Goal: Navigation & Orientation: Find specific page/section

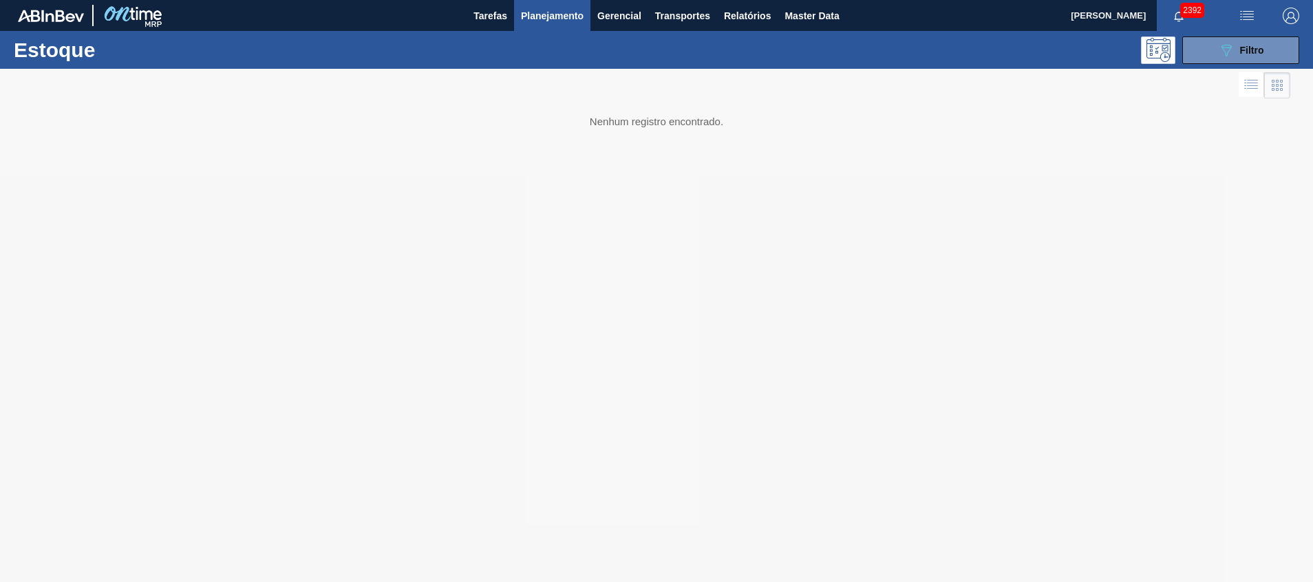
click at [109, 12] on img at bounding box center [132, 15] width 67 height 31
click at [140, 12] on img at bounding box center [132, 15] width 67 height 31
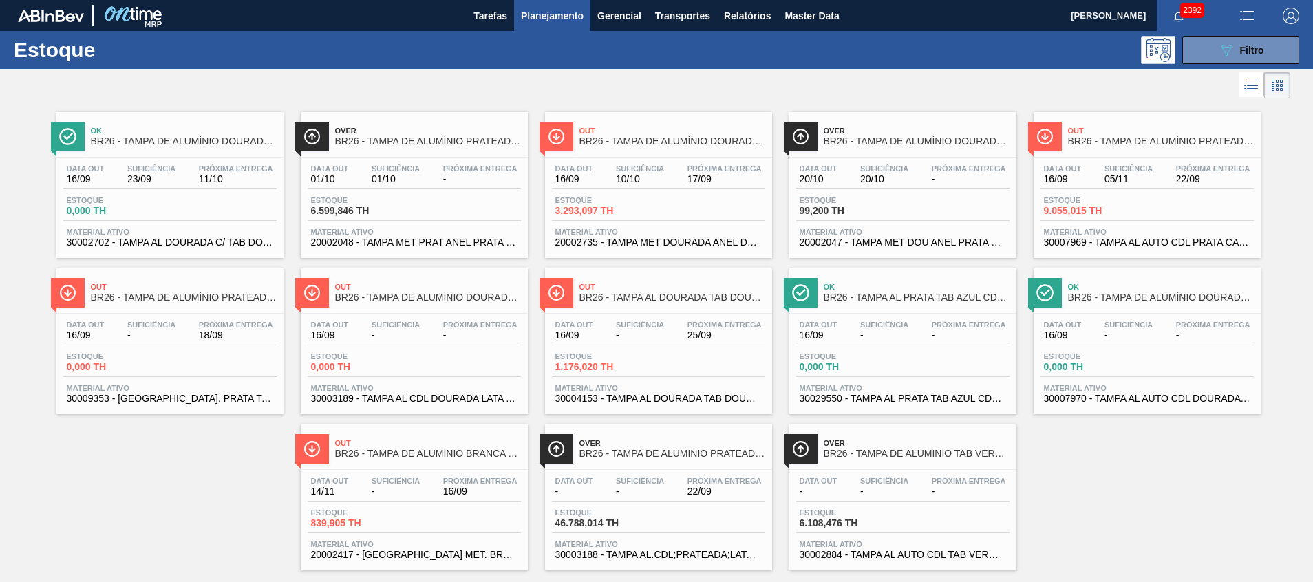
click at [144, 19] on img at bounding box center [132, 15] width 67 height 31
click at [17, 33] on div "Estoque 089F7B8B-B2A5-4AFE-B5C0-19BA573D28AC Filtro" at bounding box center [656, 50] width 1313 height 38
